Goal: Transaction & Acquisition: Subscribe to service/newsletter

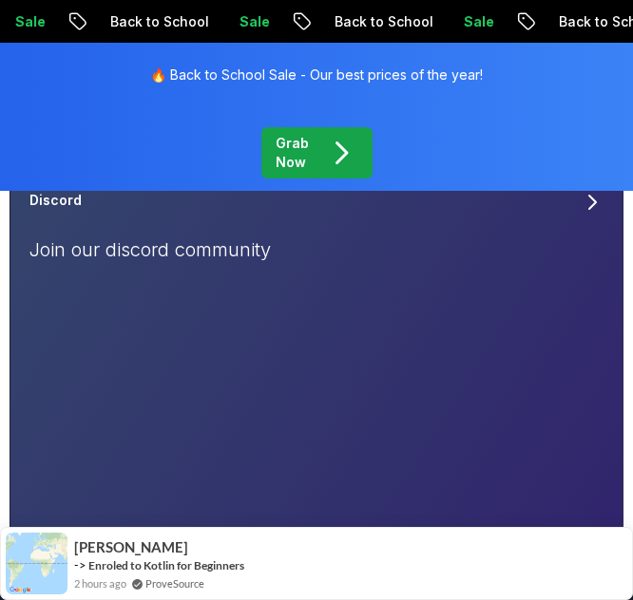
scroll to position [314, 0]
click at [586, 221] on div "Discord Join our discord community" at bounding box center [316, 233] width 574 height 87
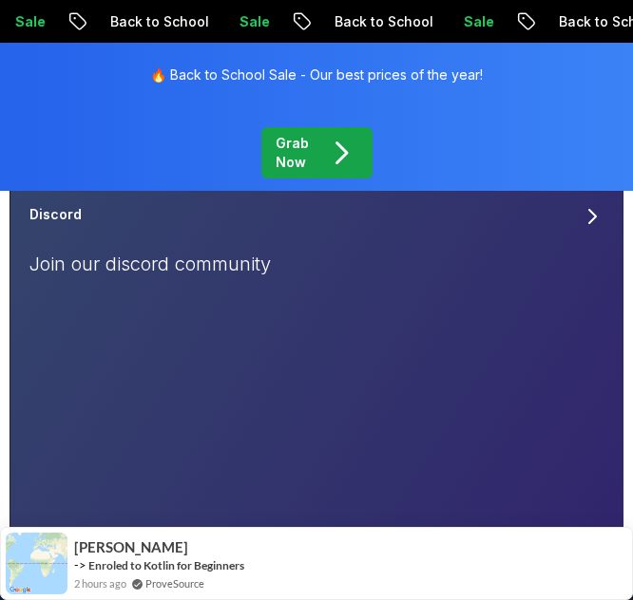
scroll to position [297, 0]
click at [586, 221] on icon at bounding box center [591, 217] width 23 height 23
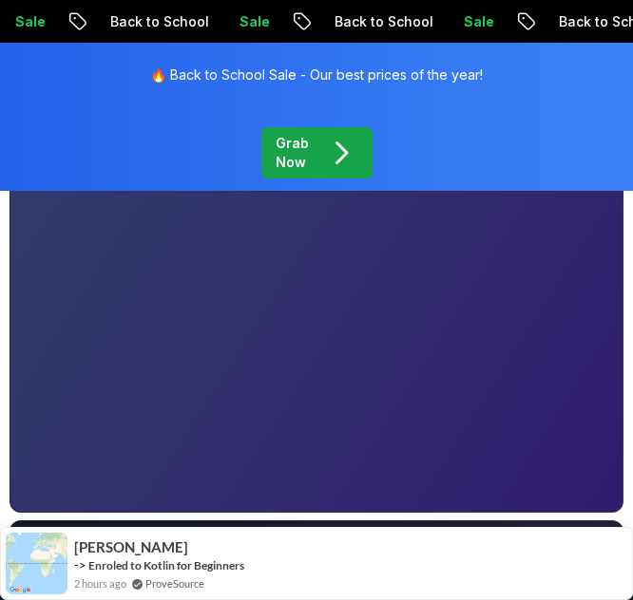
scroll to position [680, 0]
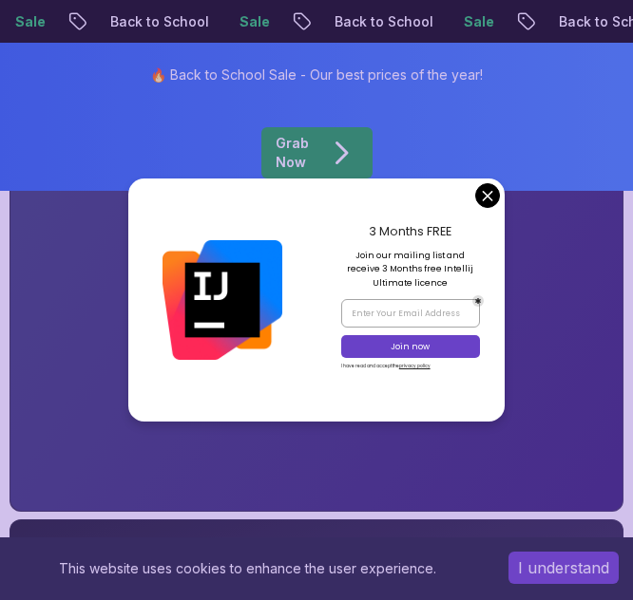
click at [291, 116] on div "🔥 Back to School Sale - Our best prices of the year! Grab Now" at bounding box center [316, 117] width 633 height 148
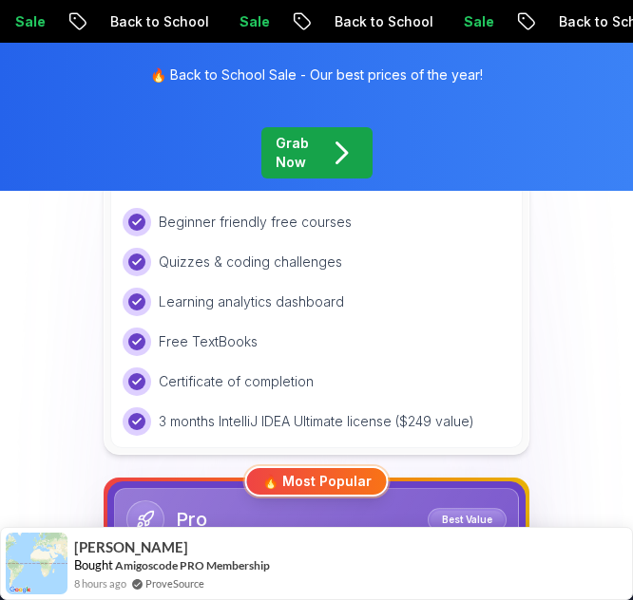
scroll to position [637, 0]
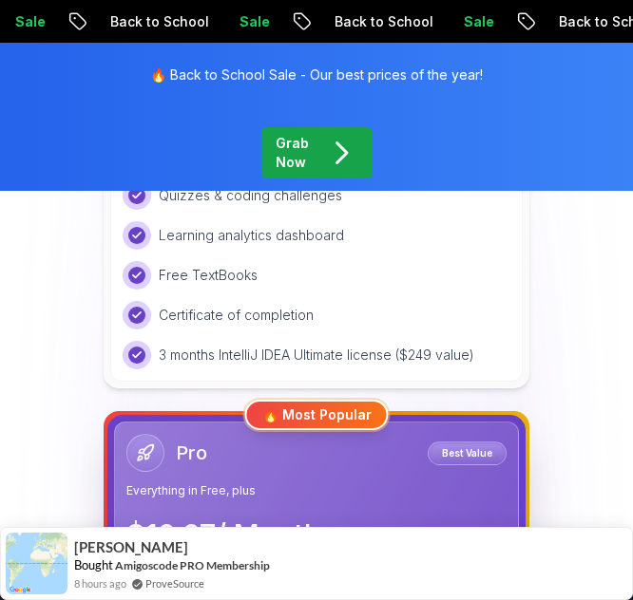
click at [333, 148] on icon "pre-order" at bounding box center [341, 153] width 34 height 34
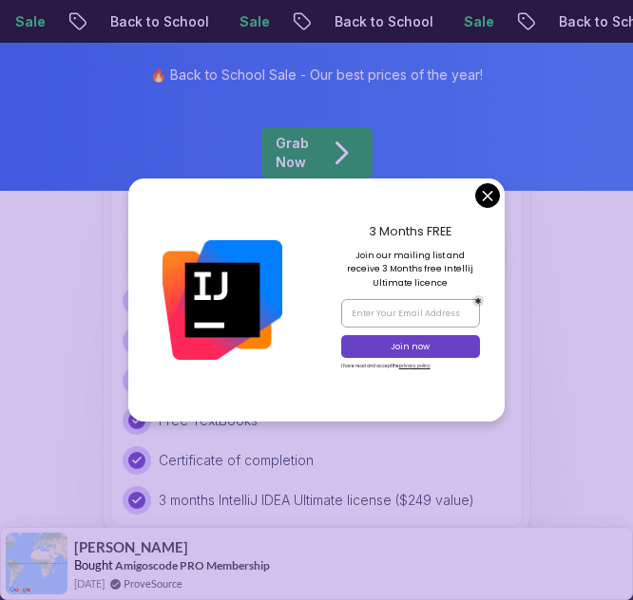
scroll to position [483, 0]
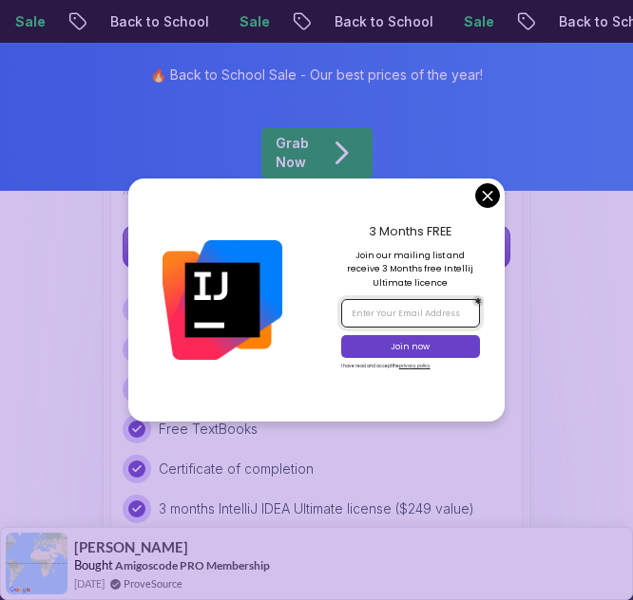
click at [409, 307] on input "email" at bounding box center [410, 313] width 139 height 28
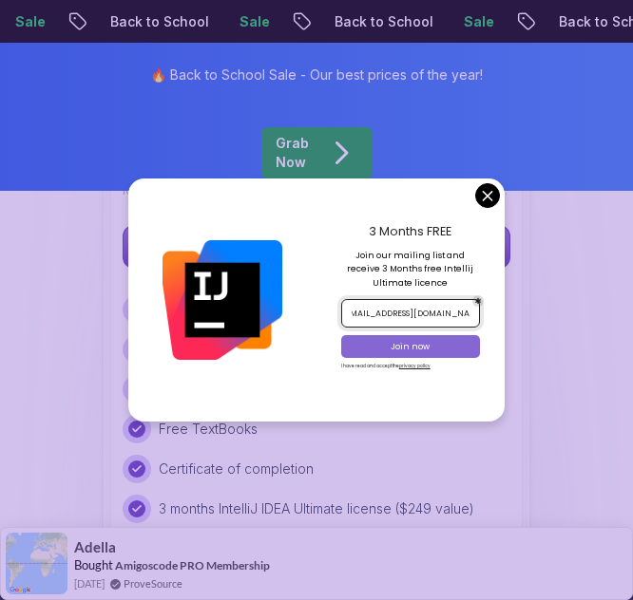
type input "[EMAIL_ADDRESS][DOMAIN_NAME]"
click at [393, 343] on p "Join now" at bounding box center [410, 347] width 112 height 12
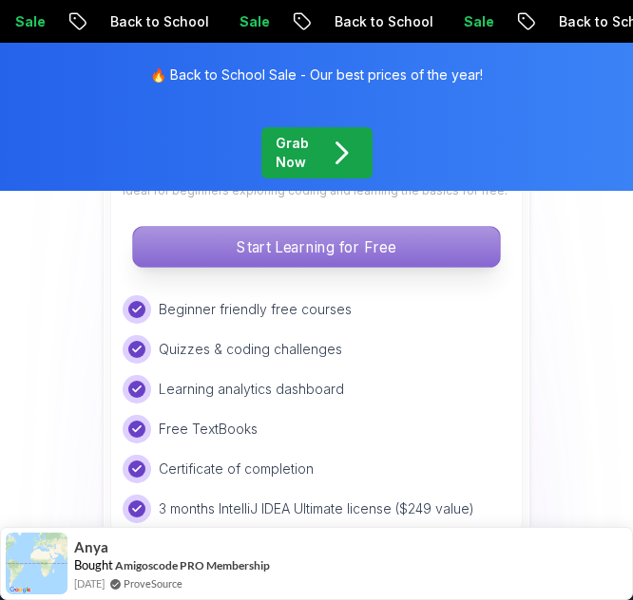
click at [355, 243] on p "Start Learning for Free" at bounding box center [316, 247] width 367 height 40
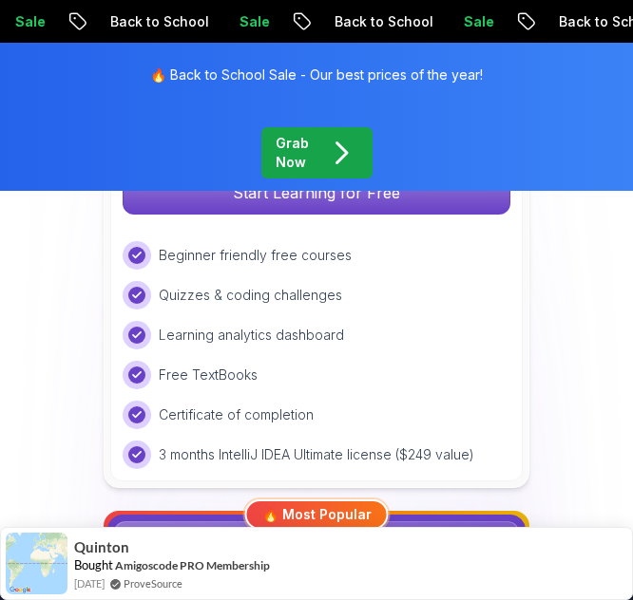
scroll to position [467, 0]
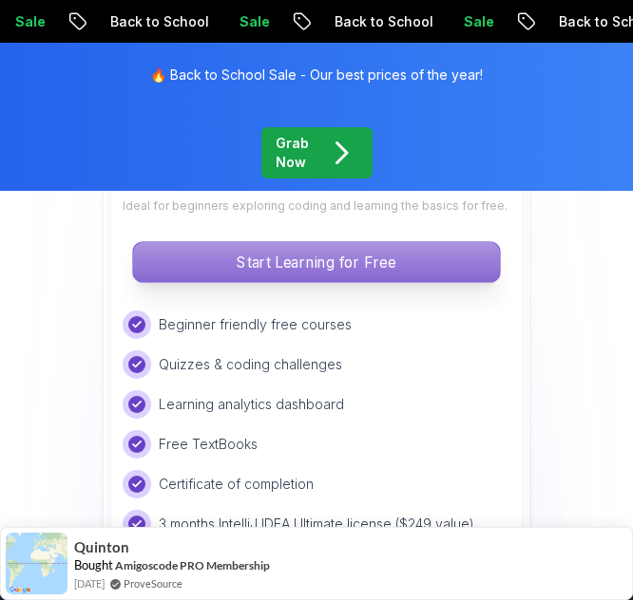
click at [376, 257] on p "Start Learning for Free" at bounding box center [316, 262] width 367 height 40
